Goal: Book appointment/travel/reservation

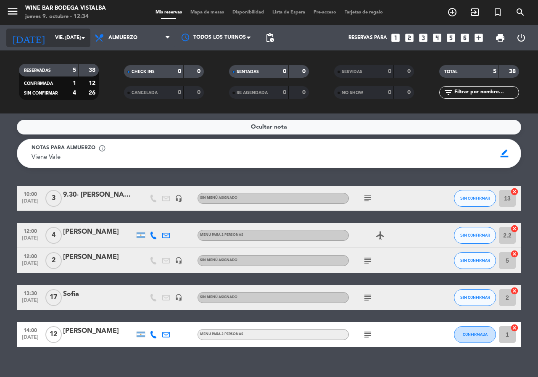
click at [51, 40] on input "vie. [DATE]" at bounding box center [84, 38] width 67 height 14
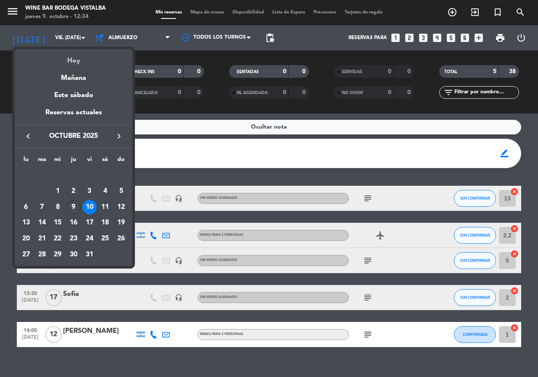
click at [62, 56] on div "Hoy" at bounding box center [74, 57] width 118 height 17
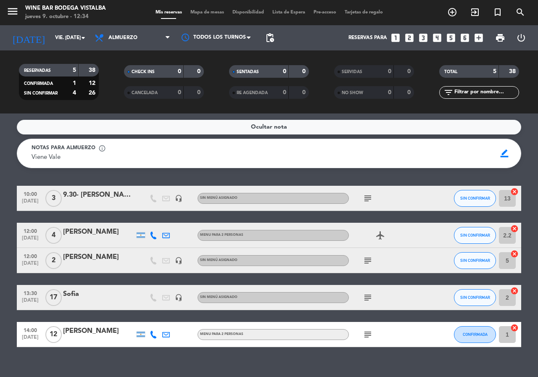
type input "[DEMOGRAPHIC_DATA] [DATE]"
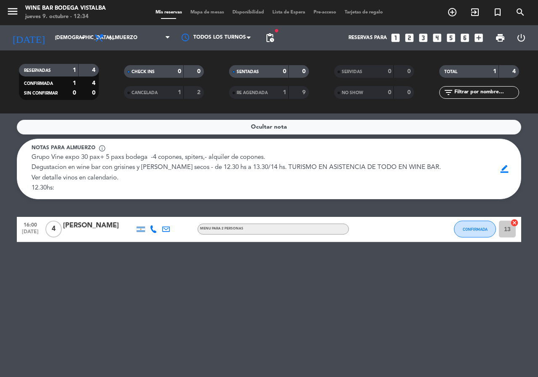
click at [408, 37] on icon "looks_two" at bounding box center [409, 37] width 11 height 11
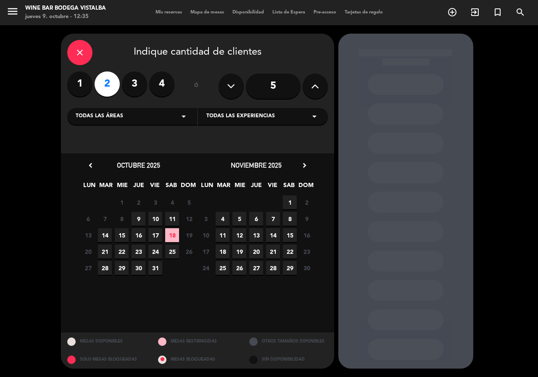
click at [440, 291] on div at bounding box center [406, 290] width 76 height 21
click at [83, 45] on div "close" at bounding box center [79, 52] width 25 height 25
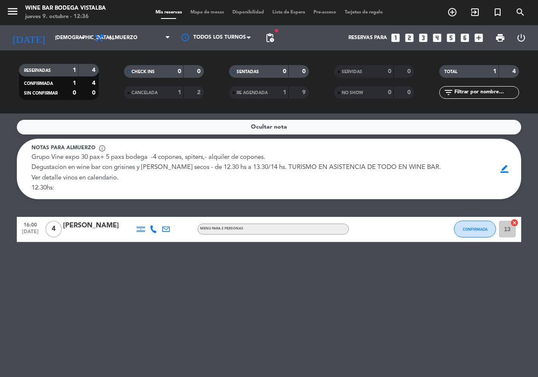
click at [408, 33] on icon "looks_two" at bounding box center [409, 37] width 11 height 11
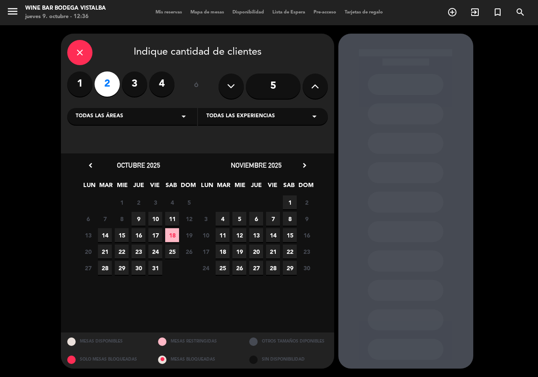
click at [141, 222] on span "9" at bounding box center [139, 219] width 14 height 14
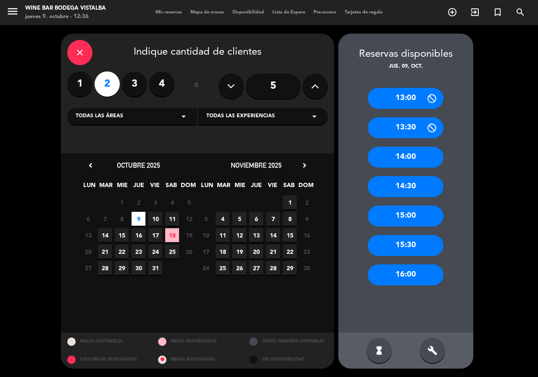
click at [406, 271] on div "16:00" at bounding box center [406, 275] width 76 height 21
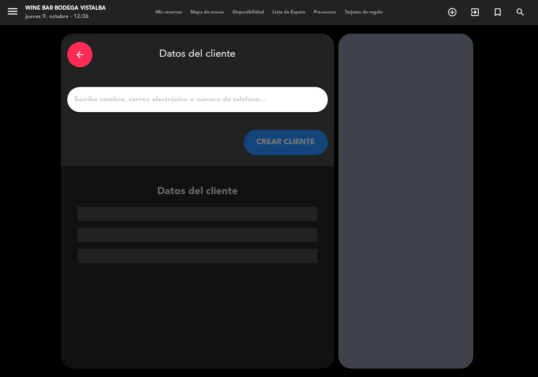
click at [218, 111] on div at bounding box center [197, 99] width 261 height 25
click at [218, 101] on input "1" at bounding box center [198, 100] width 248 height 12
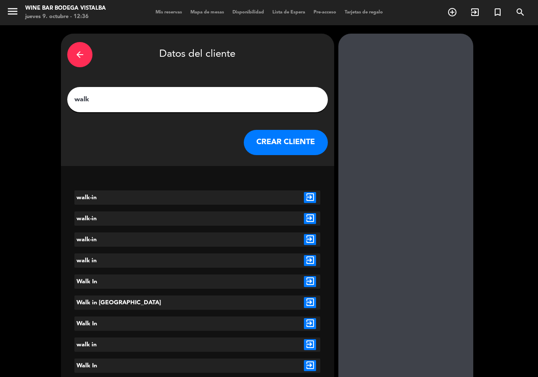
type input "walk"
click at [276, 141] on button "CREAR CLIENTE" at bounding box center [286, 142] width 84 height 25
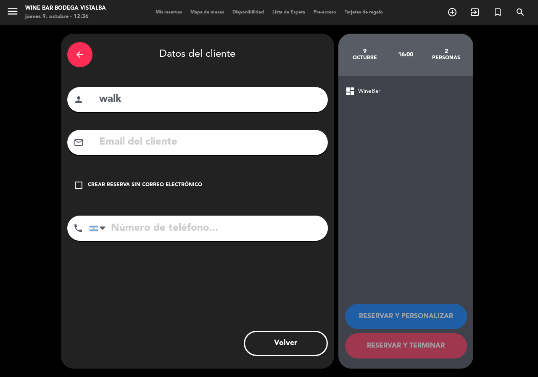
click at [82, 187] on icon "check_box_outline_blank" at bounding box center [79, 185] width 10 height 10
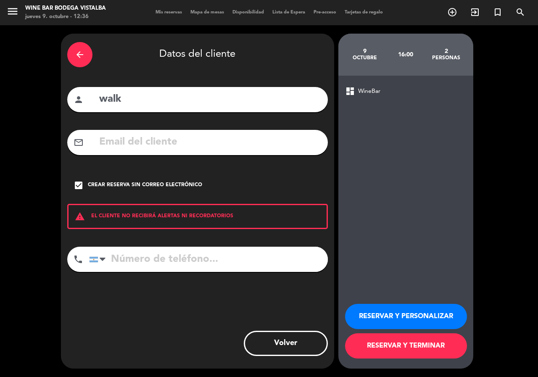
click at [416, 351] on button "RESERVAR Y TERMINAR" at bounding box center [406, 346] width 122 height 25
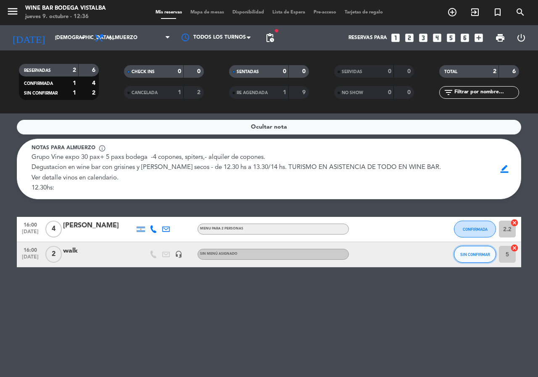
click at [477, 251] on button "SIN CONFIRMAR" at bounding box center [475, 254] width 42 height 17
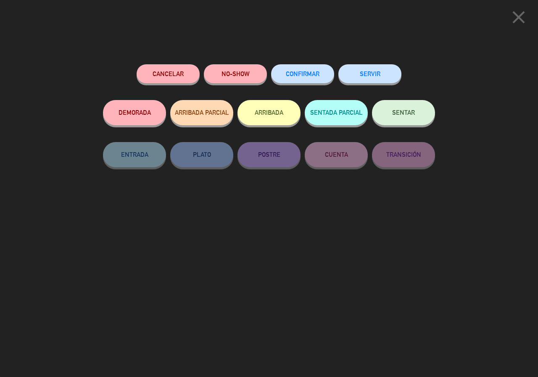
click at [275, 115] on button "ARRIBADA" at bounding box center [269, 112] width 63 height 25
